Goal: Task Accomplishment & Management: Manage account settings

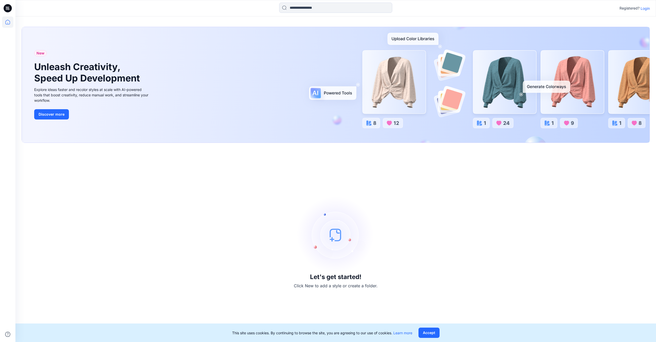
click at [642, 9] on p "Login" at bounding box center [644, 8] width 9 height 5
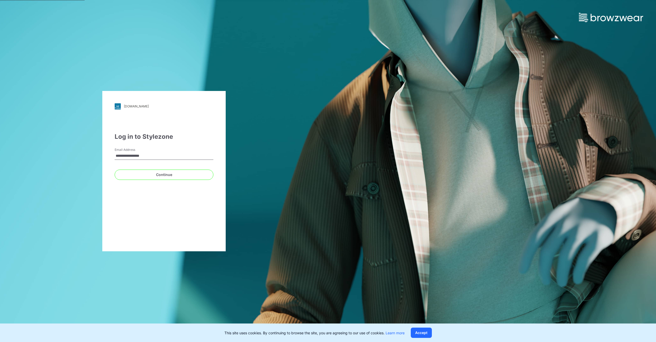
type input "**********"
click at [115, 170] on button "Continue" at bounding box center [164, 175] width 99 height 10
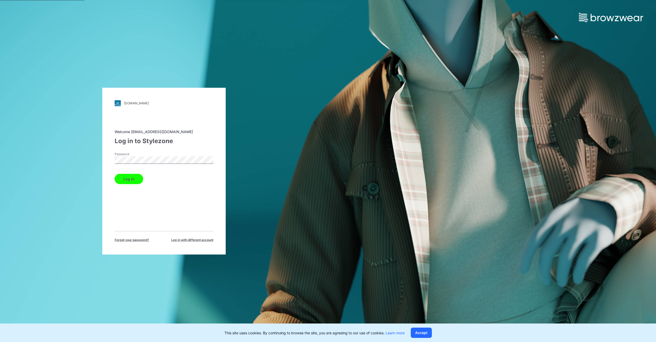
click at [131, 184] on div "Welcome [EMAIL_ADDRESS][DOMAIN_NAME] Log in to Stylezone Password Log in Forget…" at bounding box center [164, 185] width 99 height 113
click at [135, 179] on button "Log in" at bounding box center [129, 179] width 29 height 10
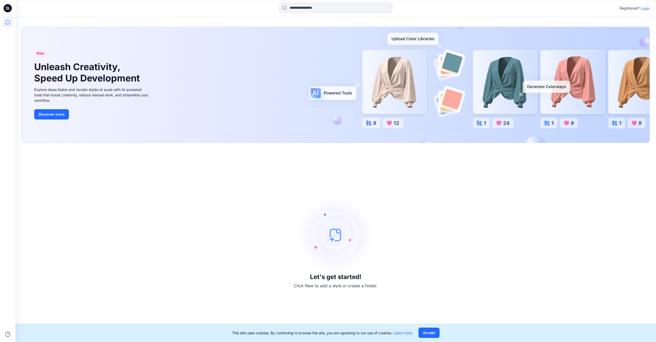
drag, startPoint x: 296, startPoint y: 207, endPoint x: 299, endPoint y: 203, distance: 4.4
click at [296, 207] on div "Let's get started! Click New to add a style or create a folder." at bounding box center [336, 242] width 628 height 187
click at [642, 7] on p "Login" at bounding box center [644, 8] width 9 height 5
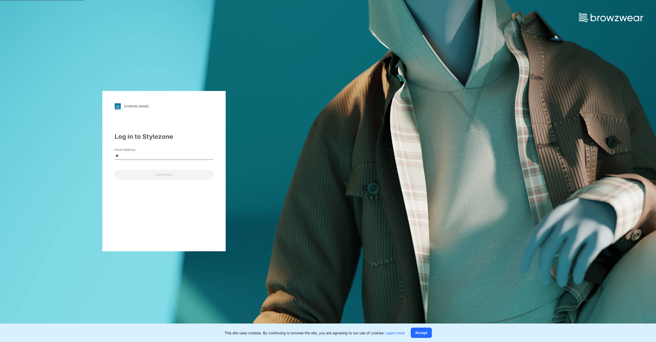
type input "**********"
click at [153, 174] on button "Continue" at bounding box center [164, 175] width 99 height 10
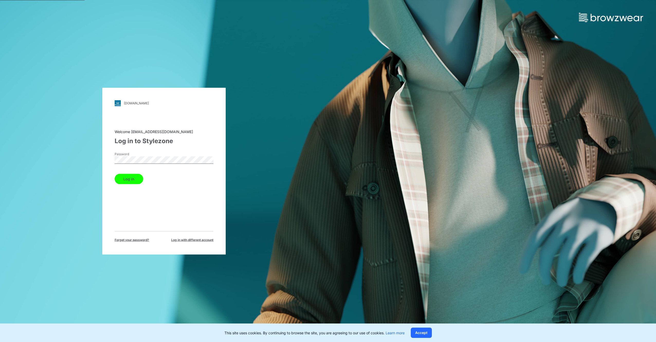
click at [136, 181] on button "Log in" at bounding box center [129, 179] width 29 height 10
